Goal: Book appointment/travel/reservation

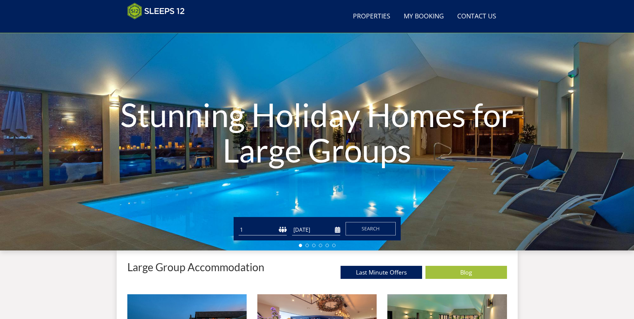
scroll to position [173, 0]
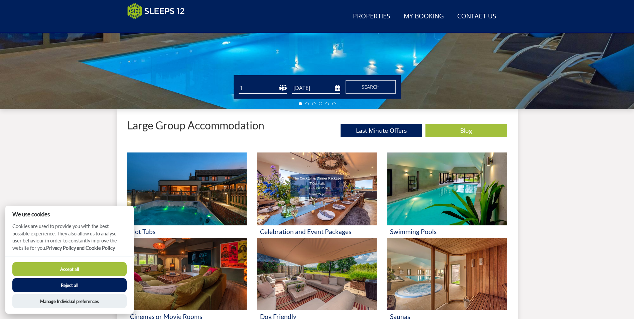
click at [263, 90] on select "1 2 3 4 5 6 7 8 9 10 11 12 13 14 15 16 17 18 19 20 21 22 23 24 25 26 27 28 29 3…" at bounding box center [263, 88] width 48 height 11
click at [81, 270] on button "Accept all" at bounding box center [69, 269] width 114 height 14
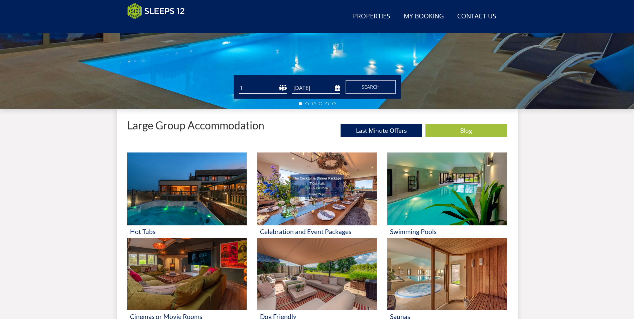
click at [281, 87] on select "1 2 3 4 5 6 7 8 9 10 11 12 13 14 15 16 17 18 19 20 21 22 23 24 25 26 27 28 29 3…" at bounding box center [263, 88] width 48 height 11
select select "14"
click at [239, 83] on select "1 2 3 4 5 6 7 8 9 10 11 12 13 14 15 16 17 18 19 20 21 22 23 24 25 26 27 28 29 3…" at bounding box center [263, 88] width 48 height 11
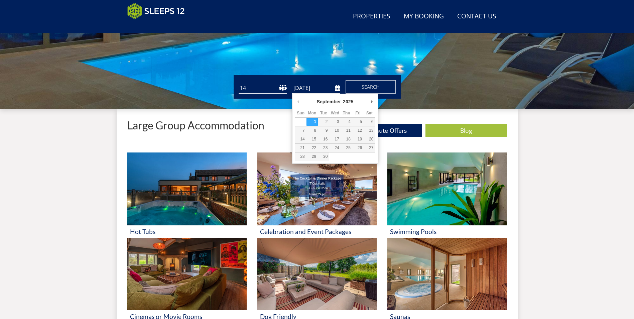
click at [307, 84] on input "[DATE]" at bounding box center [316, 88] width 48 height 11
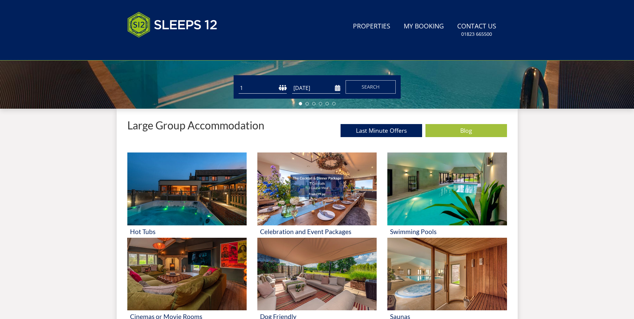
click at [329, 83] on input "[DATE]" at bounding box center [316, 88] width 48 height 11
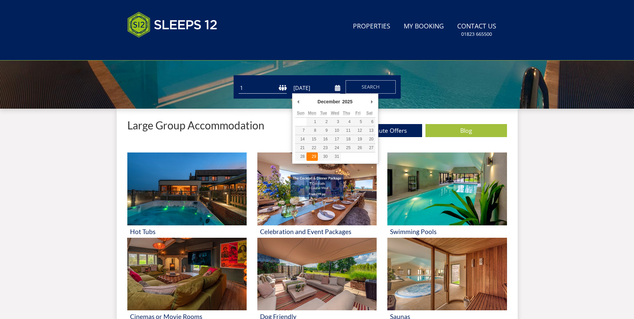
type input "[DATE]"
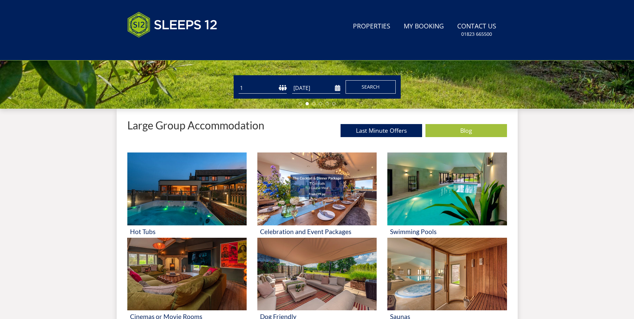
click at [360, 86] on button "Search" at bounding box center [371, 86] width 50 height 13
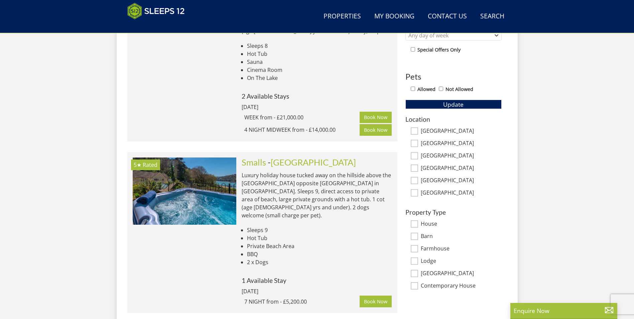
scroll to position [374, 0]
